Goal: Information Seeking & Learning: Compare options

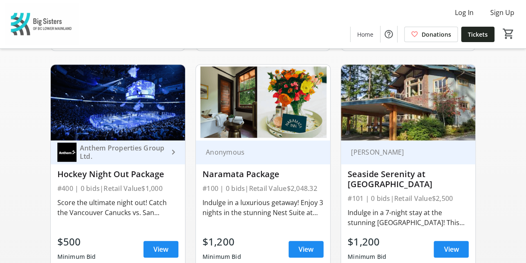
scroll to position [333, 0]
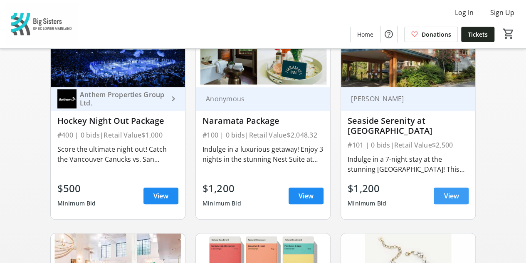
click at [448, 200] on span "View" at bounding box center [451, 196] width 15 height 10
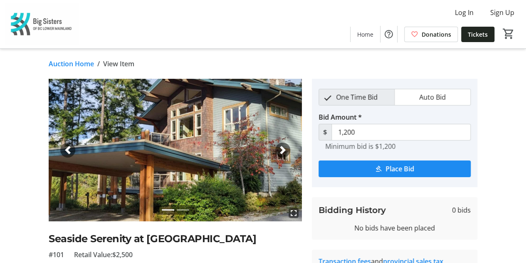
click at [284, 144] on div "Next" at bounding box center [282, 149] width 15 height 15
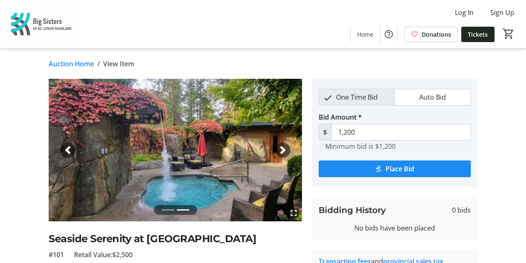
click at [283, 144] on div "Next" at bounding box center [282, 149] width 15 height 15
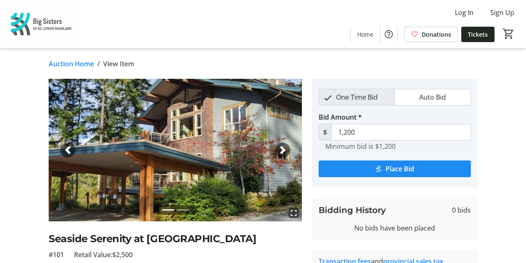
click at [283, 144] on div "Next" at bounding box center [282, 149] width 15 height 15
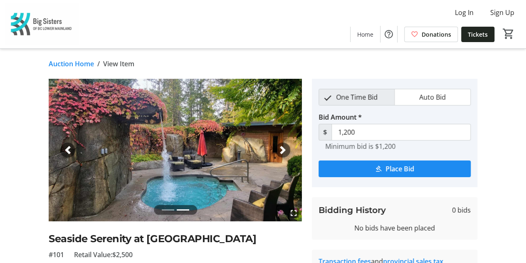
click at [283, 144] on div "Next" at bounding box center [282, 149] width 15 height 15
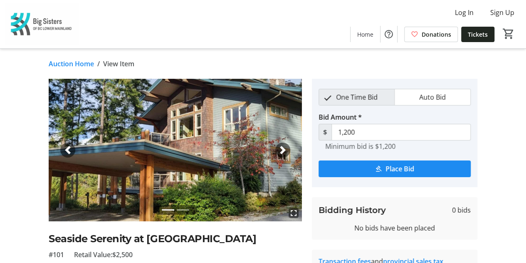
click at [285, 155] on div "Next" at bounding box center [282, 149] width 15 height 15
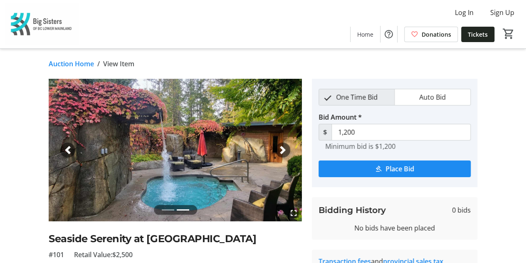
click at [62, 155] on img at bounding box center [175, 150] width 253 height 142
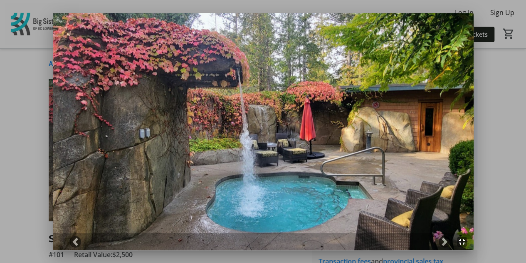
click at [31, 87] on div at bounding box center [263, 131] width 526 height 263
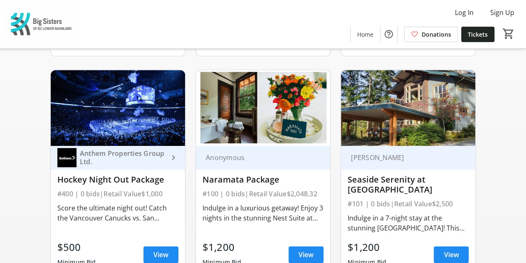
scroll to position [291, 0]
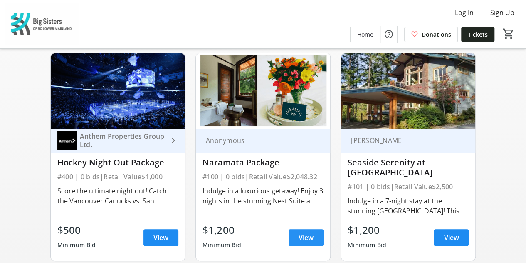
click at [311, 247] on span at bounding box center [306, 237] width 35 height 20
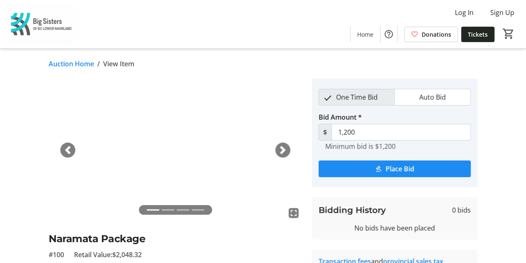
click at [280, 144] on div "Next" at bounding box center [282, 149] width 15 height 15
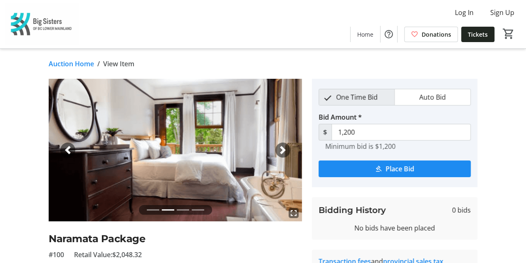
click at [281, 143] on div "Next" at bounding box center [282, 149] width 15 height 15
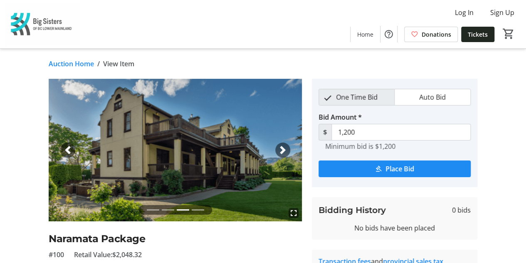
click at [281, 143] on div "Next" at bounding box center [282, 149] width 15 height 15
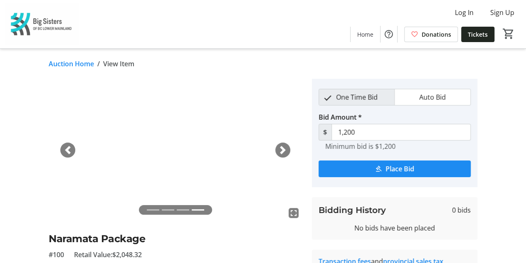
click at [281, 143] on div "Next" at bounding box center [282, 149] width 15 height 15
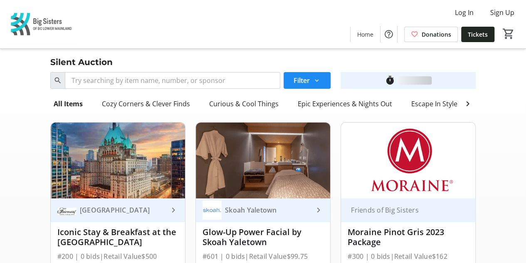
scroll to position [291, 0]
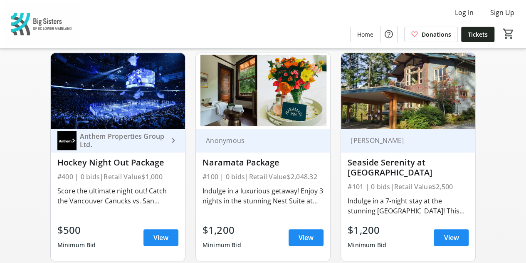
click at [170, 143] on mat-icon "keyboard_arrow_right" at bounding box center [173, 140] width 10 height 10
click at [133, 46] on div "Log In Sign Up Home Donations Tickets 0" at bounding box center [263, 24] width 526 height 48
click at [135, 84] on img at bounding box center [118, 91] width 134 height 76
click at [153, 245] on link "View" at bounding box center [161, 237] width 35 height 17
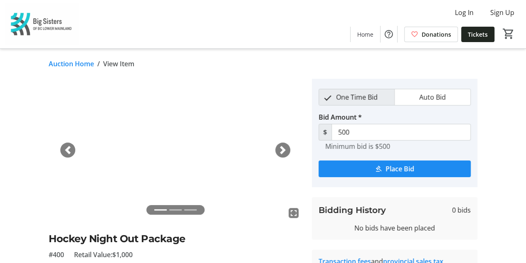
click at [281, 149] on span "button" at bounding box center [283, 150] width 8 height 8
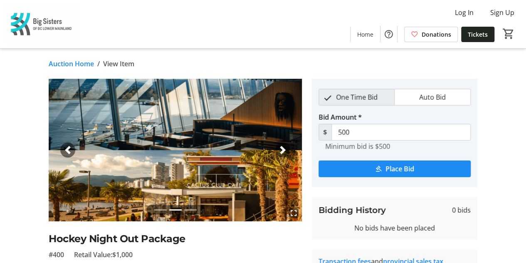
click at [285, 152] on span "button" at bounding box center [283, 150] width 8 height 8
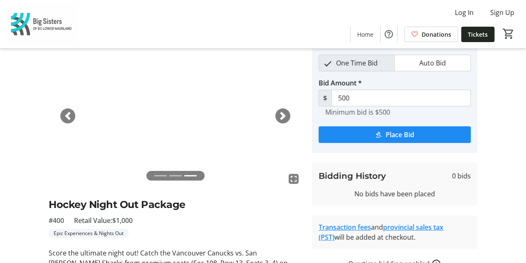
scroll to position [125, 0]
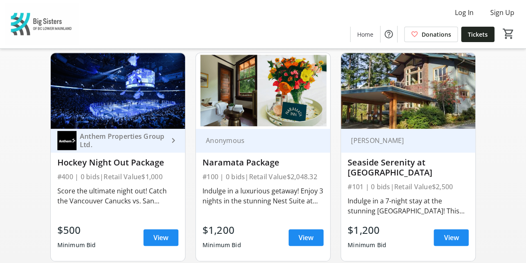
scroll to position [499, 0]
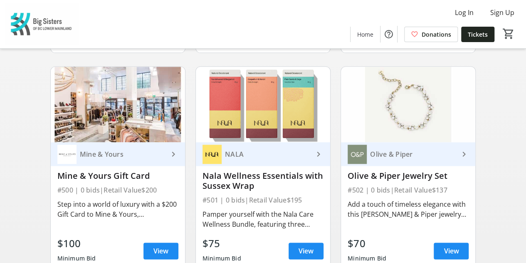
click at [124, 163] on div "Mine & Yours" at bounding box center [112, 153] width 111 height 19
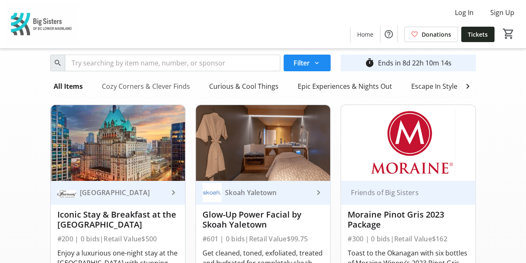
scroll to position [0, 0]
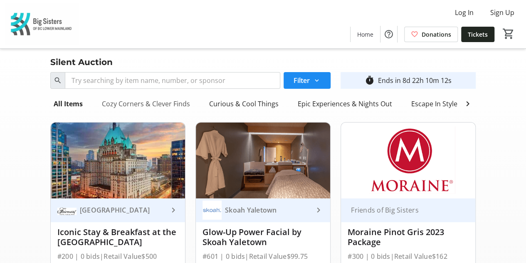
click at [162, 99] on div "Cozy Corners & Clever Finds" at bounding box center [146, 103] width 95 height 17
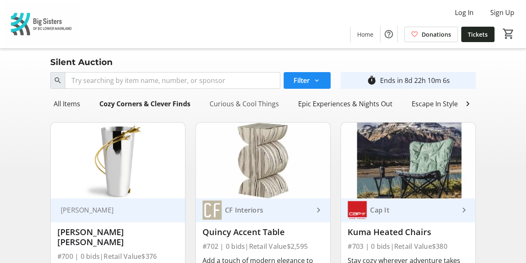
click at [251, 103] on div "Curious & Cool Things" at bounding box center [244, 103] width 76 height 17
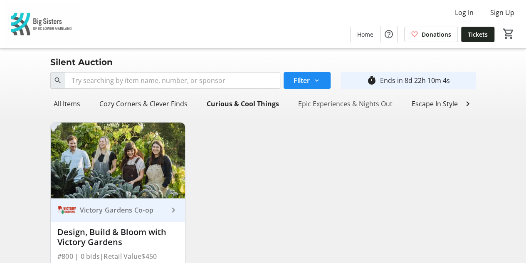
click at [362, 105] on div "Epic Experiences & Nights Out" at bounding box center [345, 103] width 101 height 17
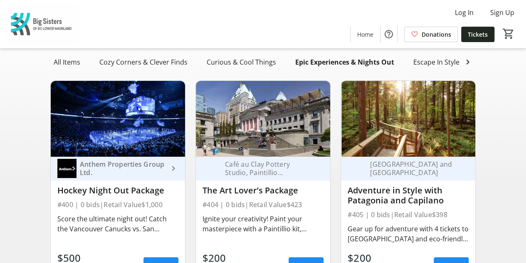
scroll to position [83, 0]
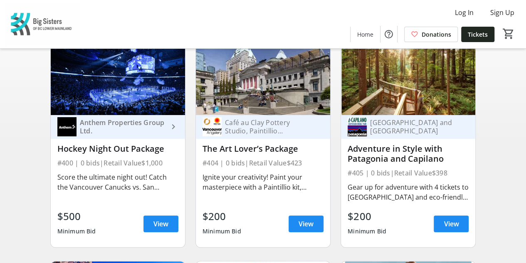
click at [285, 99] on img at bounding box center [263, 77] width 134 height 76
click at [305, 228] on span "View" at bounding box center [306, 223] width 15 height 10
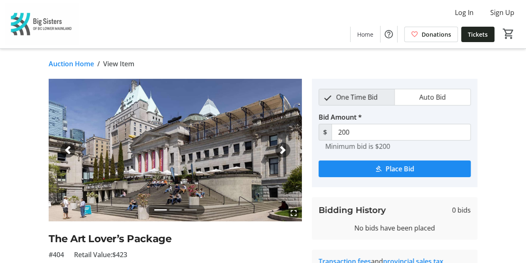
click at [288, 148] on div "Next" at bounding box center [282, 149] width 15 height 15
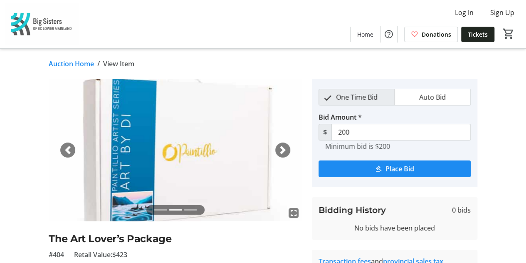
click at [288, 148] on div "Next" at bounding box center [282, 149] width 15 height 15
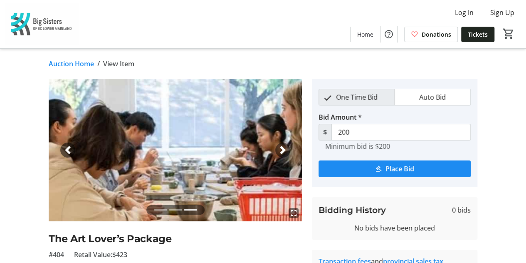
click at [85, 67] on link "Auction Home" at bounding box center [71, 64] width 45 height 10
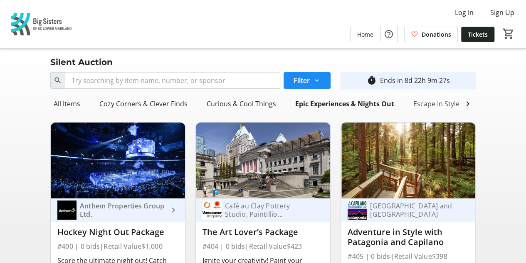
click at [431, 101] on div "Escape In Style" at bounding box center [436, 103] width 53 height 17
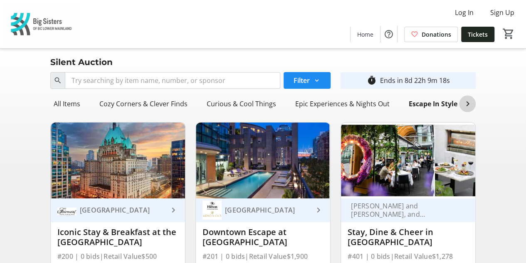
click at [469, 104] on mat-icon at bounding box center [468, 104] width 10 height 10
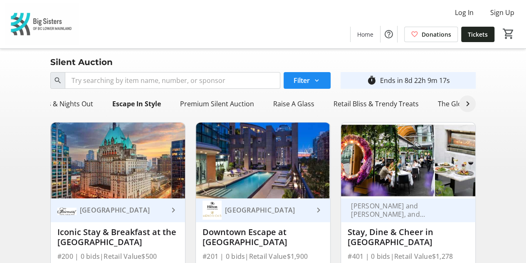
scroll to position [0, 302]
click at [346, 103] on div "Retail Bliss & Trendy Treats" at bounding box center [371, 103] width 92 height 17
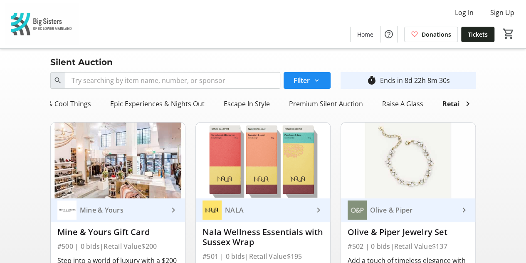
scroll to position [0, 174]
click at [161, 105] on div "Epic Experiences & Nights Out" at bounding box center [168, 103] width 101 height 17
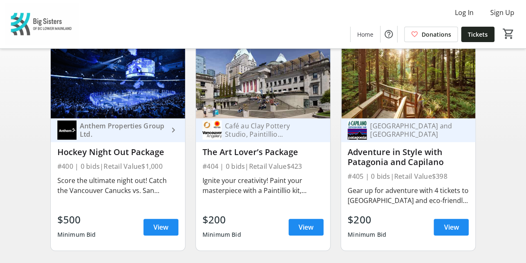
scroll to position [42, 0]
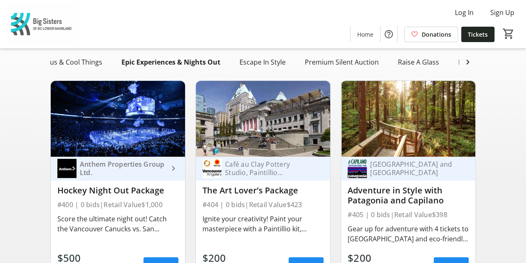
click at [421, 120] on img at bounding box center [408, 119] width 134 height 76
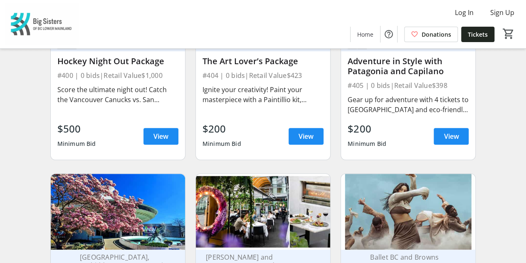
scroll to position [208, 0]
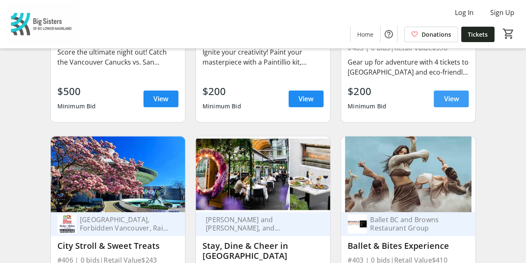
click at [443, 106] on span at bounding box center [451, 99] width 35 height 20
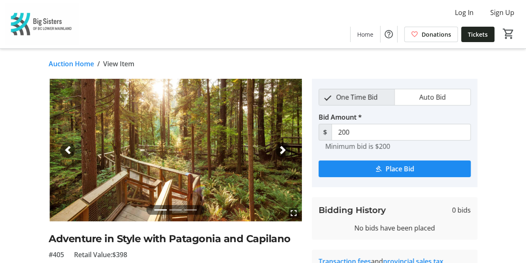
click at [278, 150] on div "Next" at bounding box center [282, 149] width 15 height 15
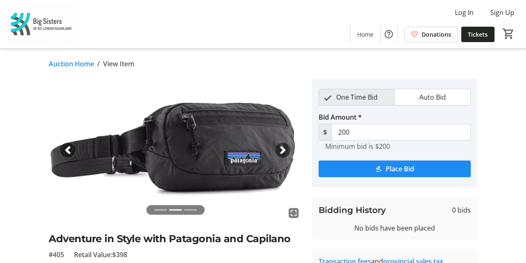
click at [279, 150] on span "button" at bounding box center [283, 150] width 8 height 8
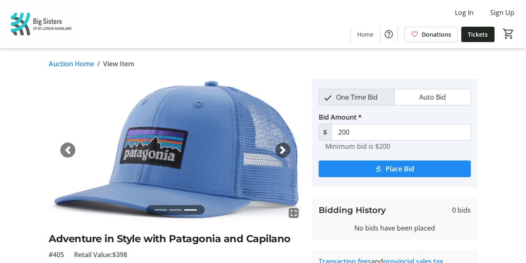
click at [279, 150] on span "button" at bounding box center [283, 150] width 8 height 8
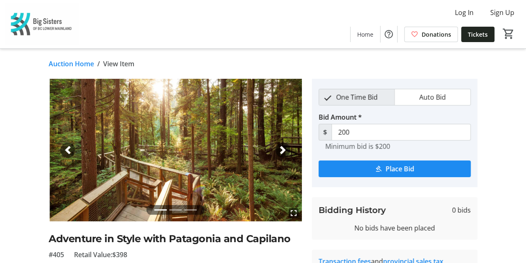
click at [279, 150] on span "button" at bounding box center [283, 150] width 8 height 8
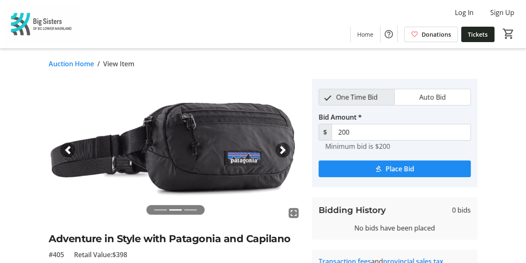
click at [279, 150] on span "button" at bounding box center [283, 150] width 8 height 8
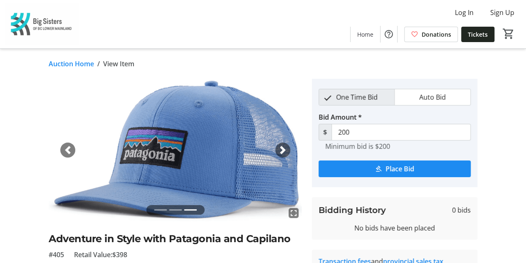
click at [67, 148] on span "button" at bounding box center [68, 150] width 8 height 8
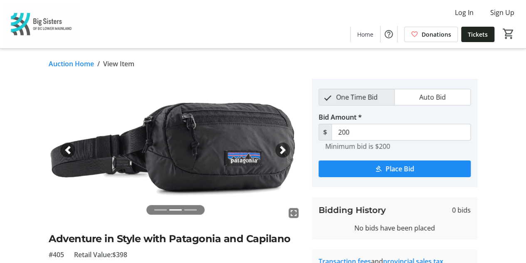
click at [71, 152] on span "button" at bounding box center [68, 150] width 8 height 8
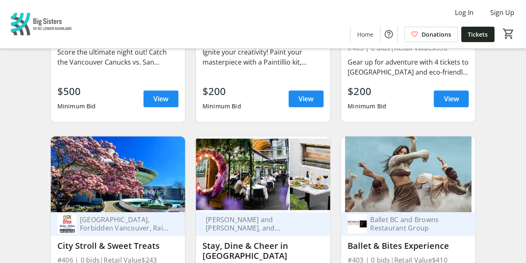
scroll to position [291, 0]
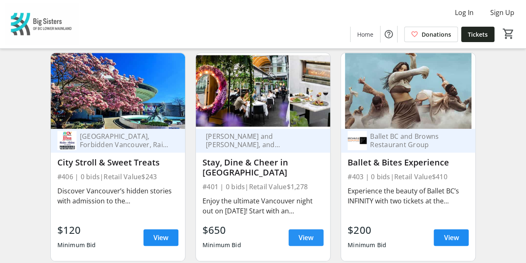
click at [306, 242] on span "View" at bounding box center [306, 237] width 15 height 10
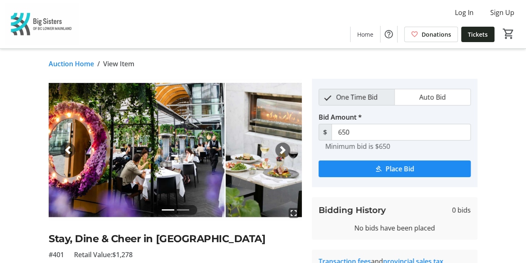
click at [283, 150] on span "button" at bounding box center [283, 150] width 8 height 8
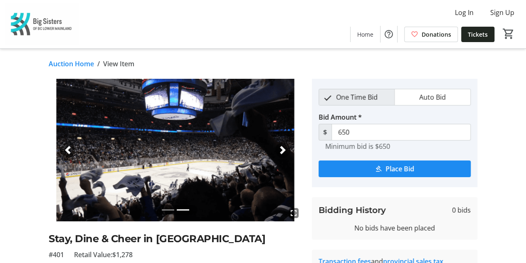
click at [283, 150] on span "button" at bounding box center [283, 150] width 8 height 8
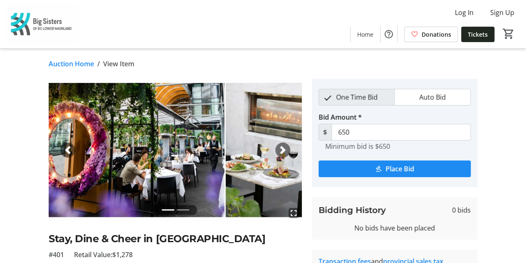
drag, startPoint x: 283, startPoint y: 150, endPoint x: 260, endPoint y: 139, distance: 25.7
click at [283, 150] on span "button" at bounding box center [283, 150] width 8 height 8
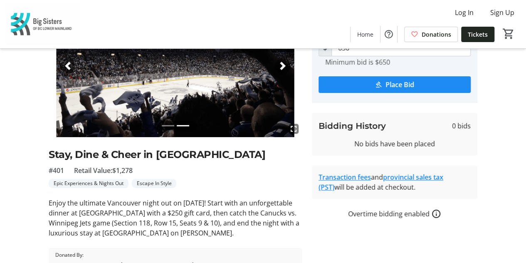
scroll to position [132, 0]
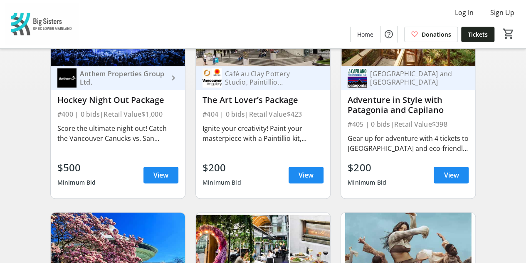
scroll to position [291, 0]
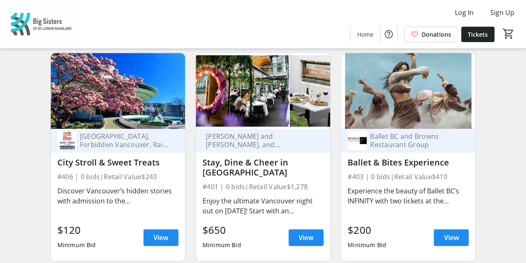
click at [410, 123] on img at bounding box center [408, 91] width 134 height 76
click at [424, 149] on div "Ballet BC and Browns Restaurant Group" at bounding box center [413, 140] width 92 height 17
click at [427, 108] on img at bounding box center [408, 91] width 134 height 76
click at [456, 247] on span at bounding box center [451, 237] width 35 height 20
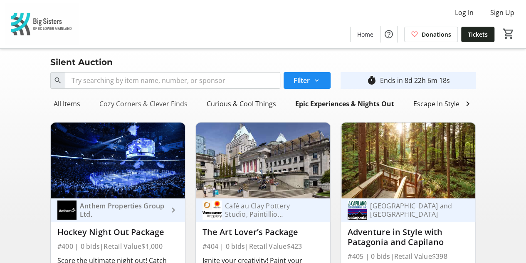
click at [132, 103] on div "Cozy Corners & Clever Finds" at bounding box center [143, 103] width 95 height 17
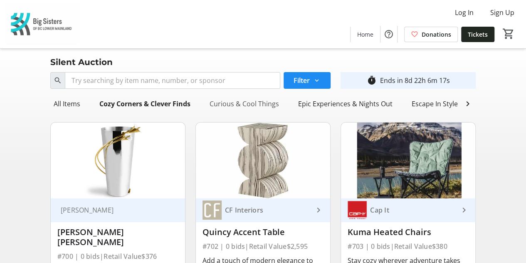
click at [253, 103] on div "Curious & Cool Things" at bounding box center [244, 103] width 76 height 17
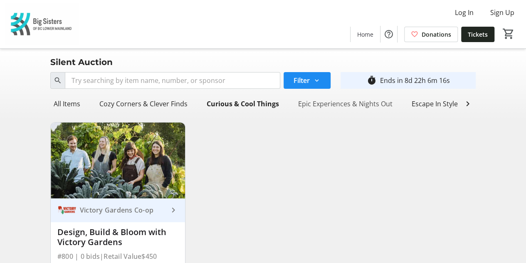
click at [337, 99] on div "Epic Experiences & Nights Out" at bounding box center [345, 103] width 101 height 17
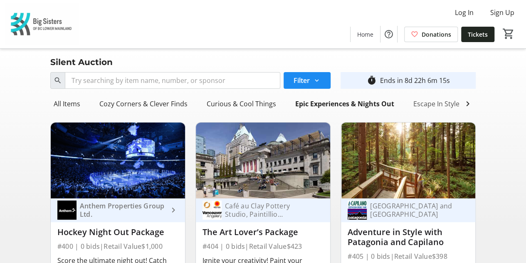
click at [426, 105] on div "Escape In Style" at bounding box center [436, 103] width 53 height 17
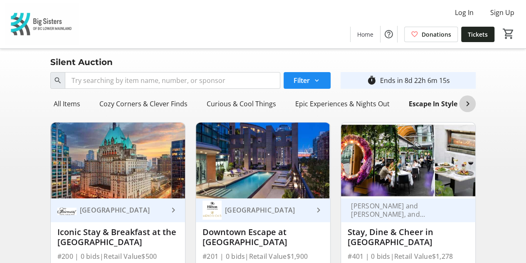
click at [468, 107] on mat-icon at bounding box center [468, 104] width 10 height 10
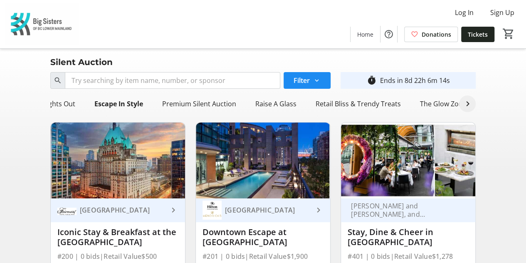
scroll to position [0, 302]
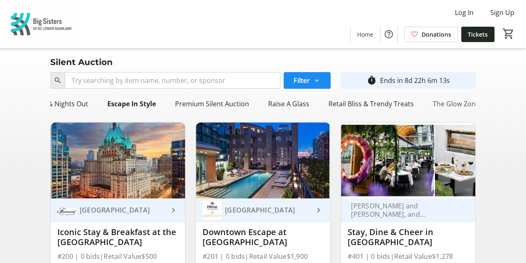
click at [458, 104] on div "The Glow Zone" at bounding box center [456, 103] width 53 height 17
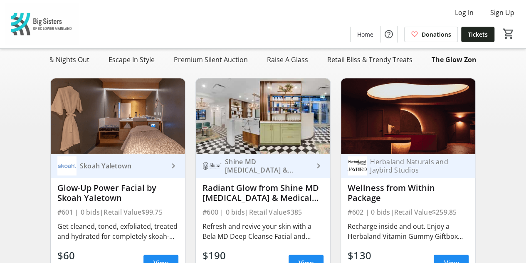
scroll to position [0, 0]
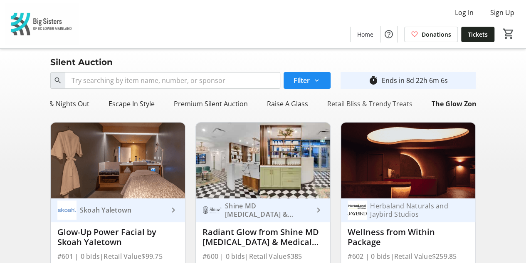
click at [348, 107] on div "Retail Bliss & Trendy Treats" at bounding box center [370, 103] width 92 height 17
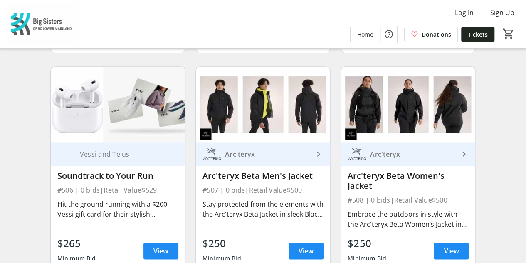
scroll to position [749, 0]
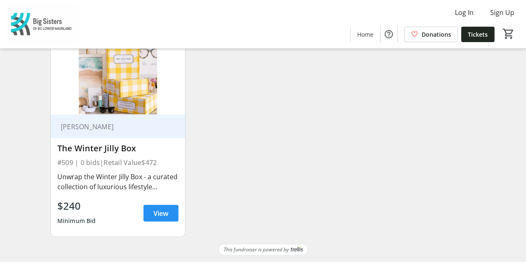
click at [159, 218] on span "View" at bounding box center [161, 213] width 15 height 10
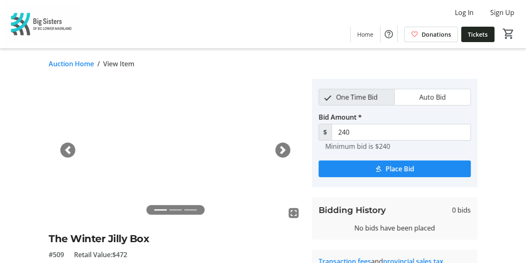
click at [282, 149] on span "button" at bounding box center [283, 150] width 8 height 8
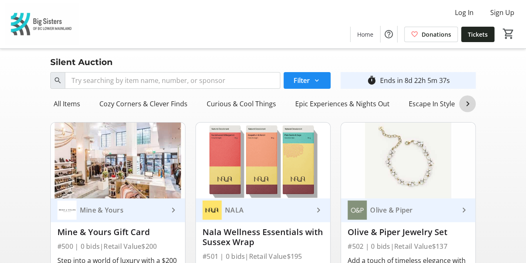
click at [470, 108] on mat-icon at bounding box center [468, 104] width 10 height 10
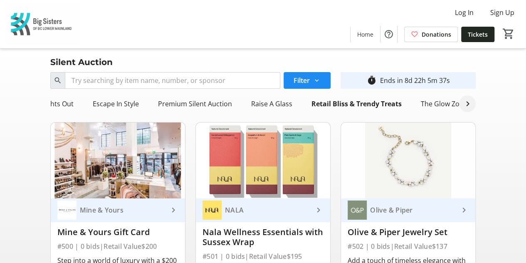
scroll to position [0, 305]
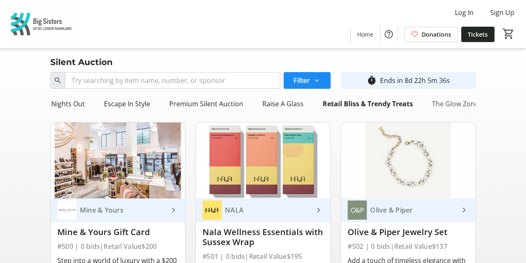
click at [445, 106] on div "The Glow Zone" at bounding box center [455, 103] width 53 height 17
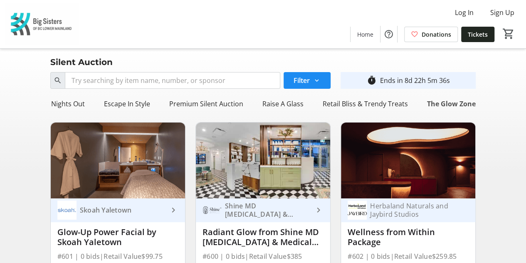
scroll to position [0, 300]
click at [420, 138] on img at bounding box center [408, 160] width 134 height 76
